Goal: Task Accomplishment & Management: Use online tool/utility

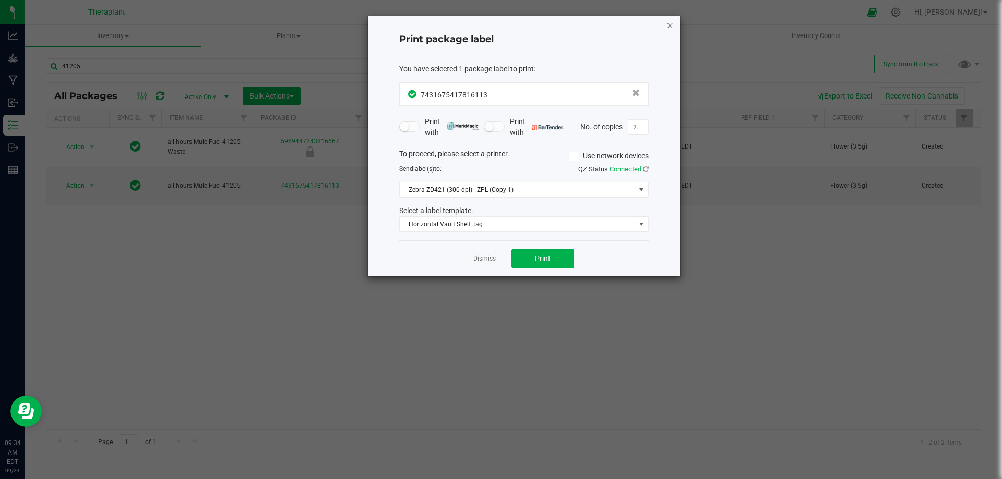
click at [670, 26] on icon "button" at bounding box center [669, 25] width 7 height 13
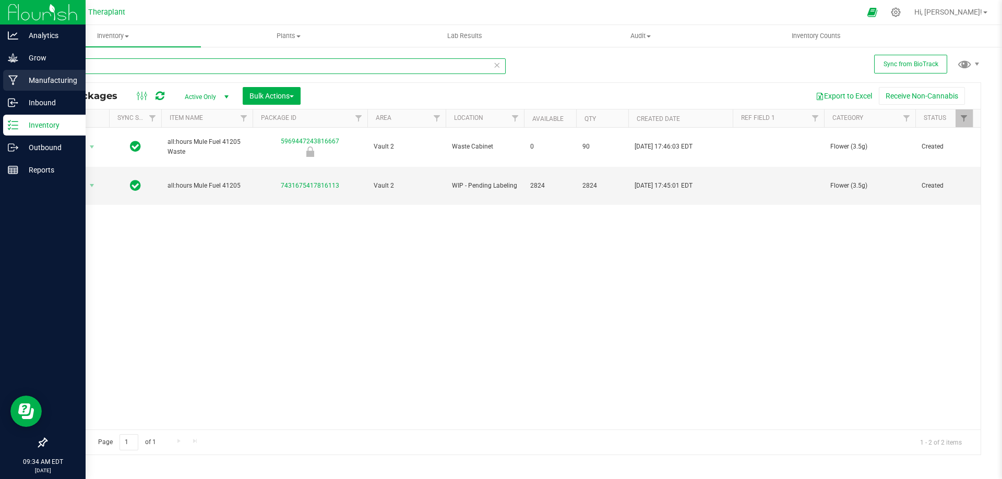
drag, startPoint x: 22, startPoint y: 82, endPoint x: 14, endPoint y: 84, distance: 8.6
click at [14, 83] on div "Analytics Grow Manufacturing Inbound Inventory Outbound Reports 09:34 AM EDT [D…" at bounding box center [501, 239] width 1002 height 479
type input "41287"
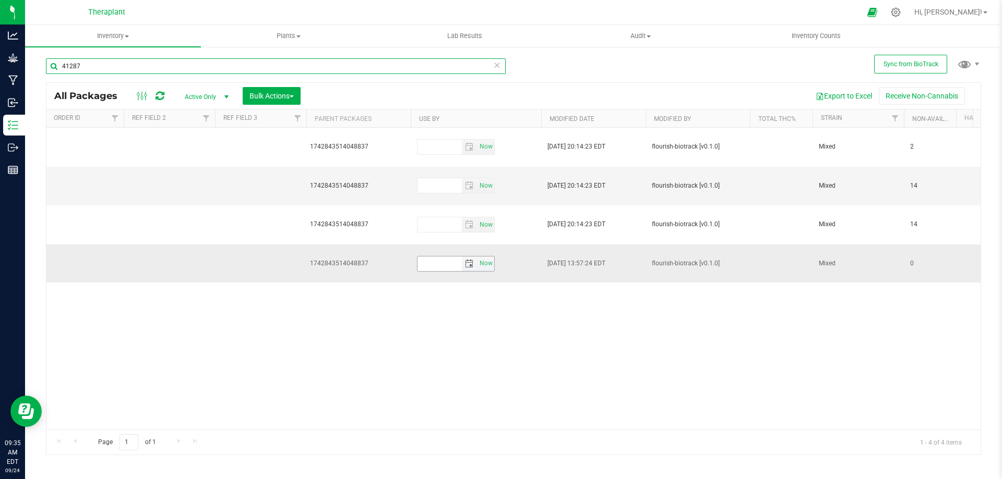
click at [469, 260] on span "select" at bounding box center [469, 264] width 8 height 8
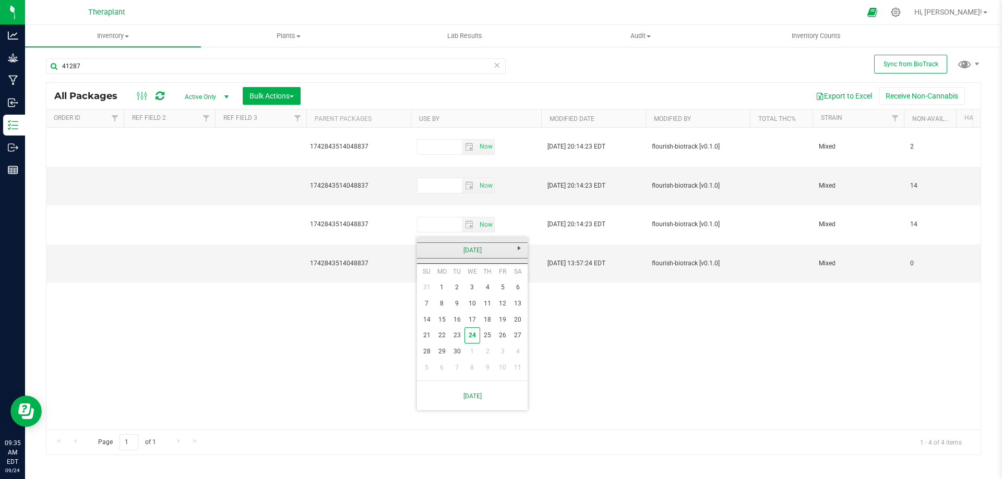
click at [471, 249] on link "[DATE]" at bounding box center [472, 251] width 112 height 16
click at [516, 248] on span "Next" at bounding box center [519, 248] width 8 height 8
click at [436, 341] on link "Sep" at bounding box center [432, 337] width 27 height 27
click at [504, 318] on link "18" at bounding box center [502, 320] width 15 height 16
type input "[DATE]"
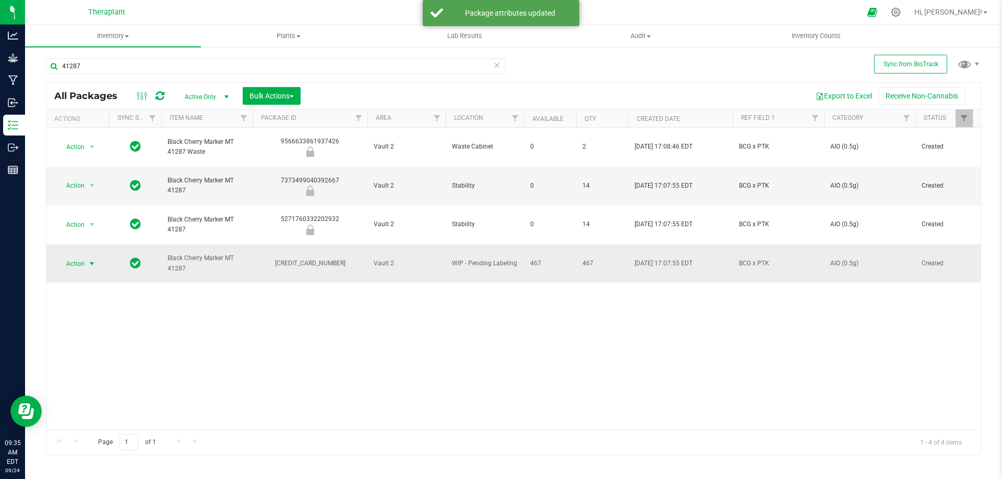
click at [90, 260] on span "select" at bounding box center [92, 264] width 8 height 8
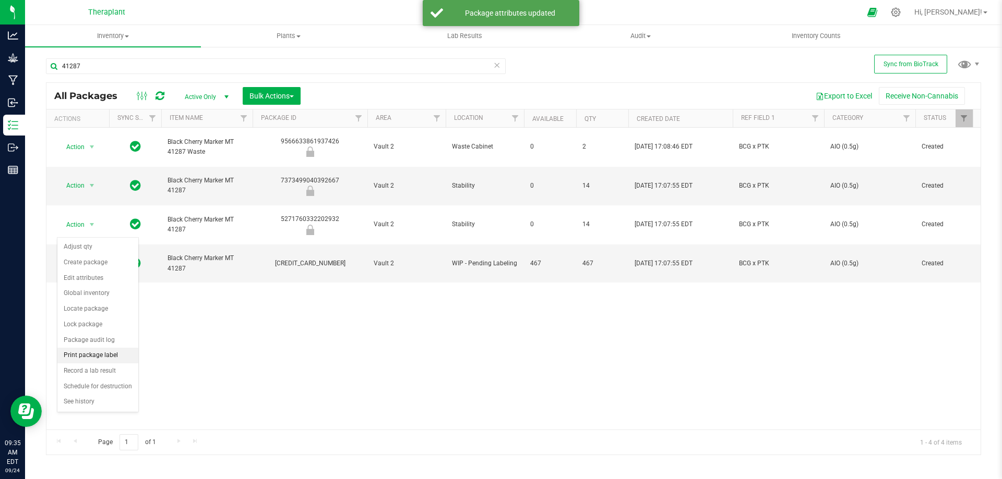
click at [107, 353] on li "Print package label" at bounding box center [97, 356] width 81 height 16
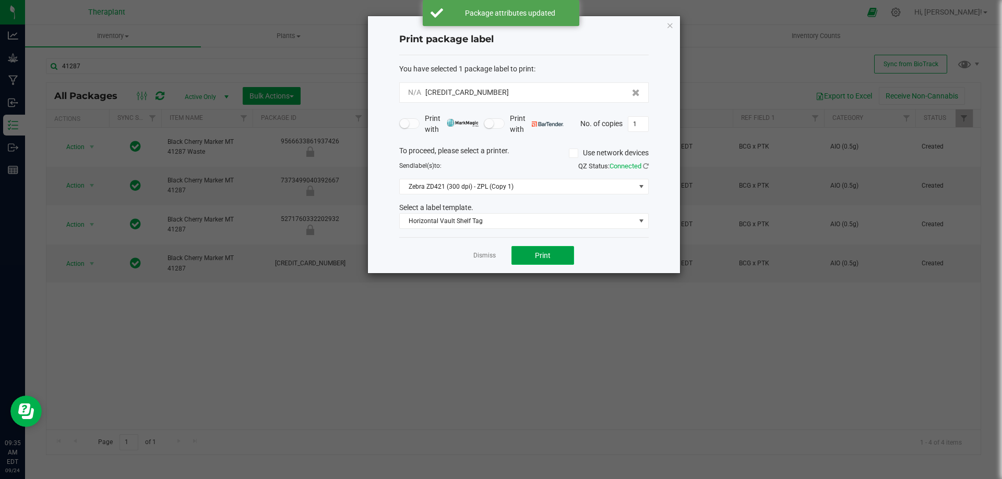
click at [539, 256] on span "Print" at bounding box center [543, 255] width 16 height 8
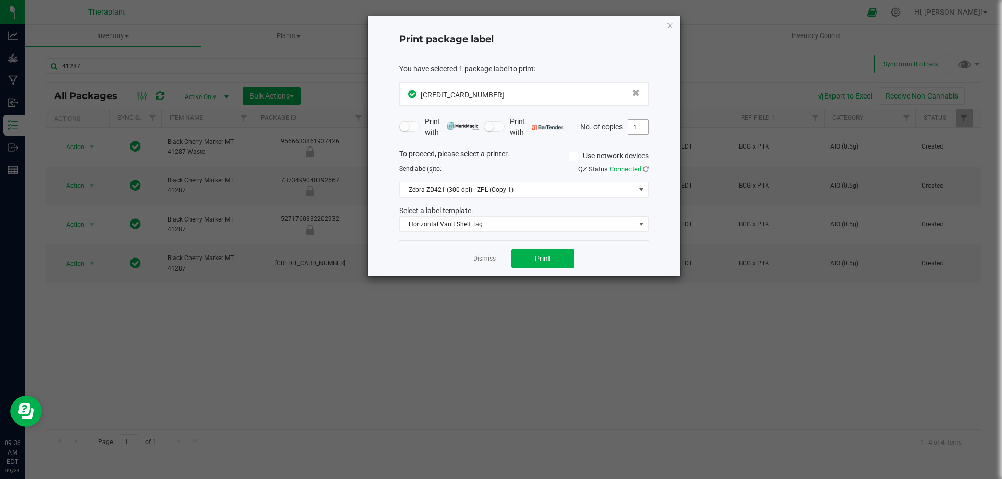
click at [640, 125] on input "1" at bounding box center [638, 127] width 20 height 15
type input "48"
click at [539, 252] on button "Print" at bounding box center [542, 258] width 63 height 19
click at [669, 23] on icon "button" at bounding box center [669, 25] width 7 height 13
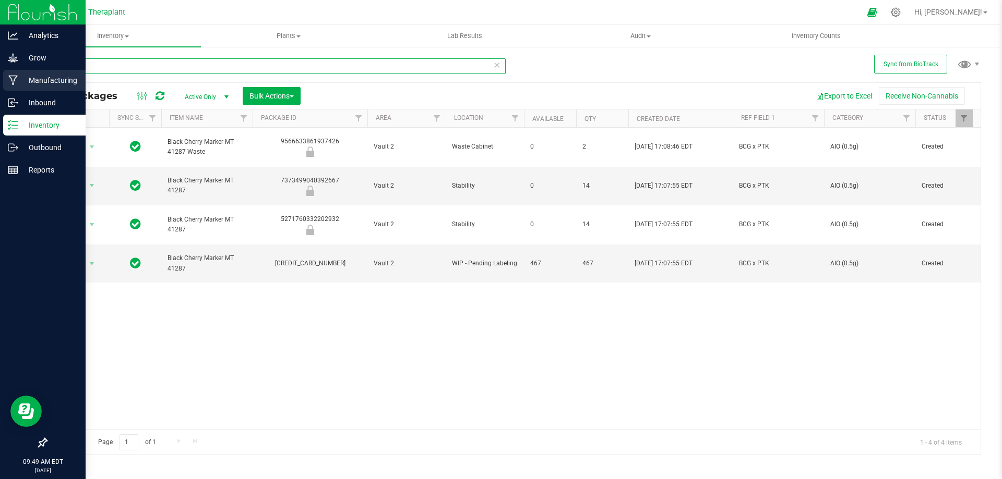
drag, startPoint x: 183, startPoint y: 69, endPoint x: 0, endPoint y: 86, distance: 183.9
click at [0, 86] on div "Analytics Grow Manufacturing Inbound Inventory Outbound Reports 09:49 AM EDT [D…" at bounding box center [501, 239] width 1002 height 479
type input "41205"
